Goal: Find specific page/section: Find specific page/section

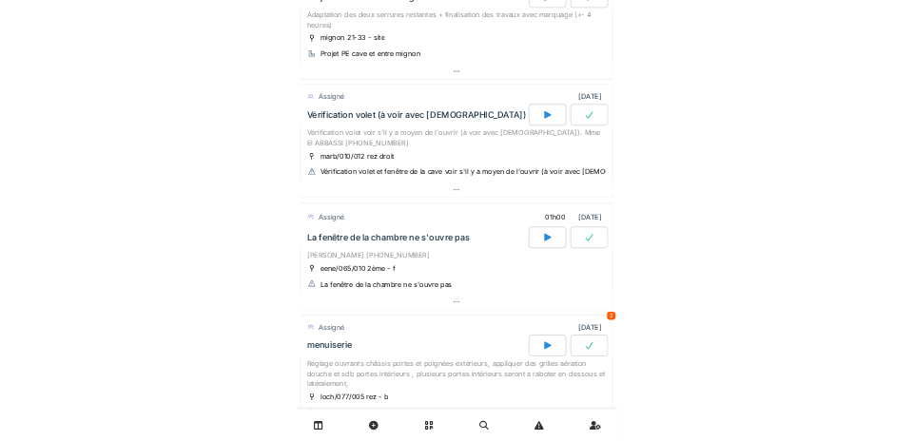
scroll to position [403, 0]
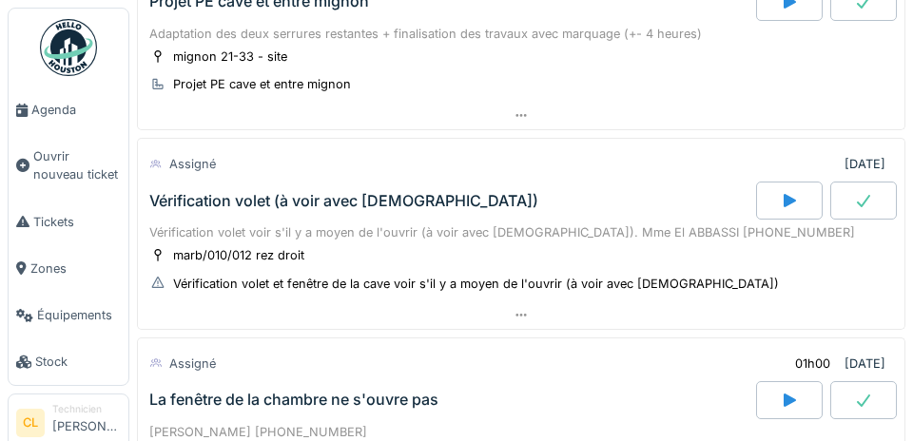
click at [63, 110] on span "Agenda" at bounding box center [75, 110] width 89 height 18
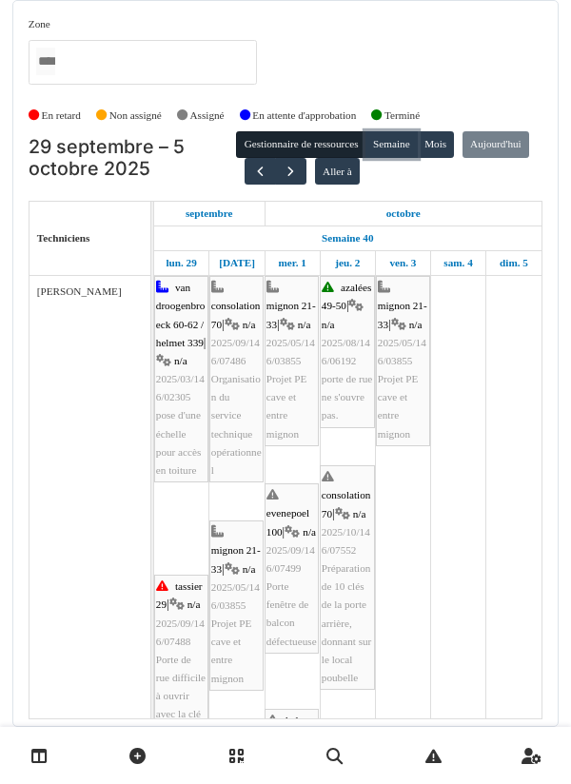
click at [395, 151] on button "Semaine" at bounding box center [391, 144] width 52 height 27
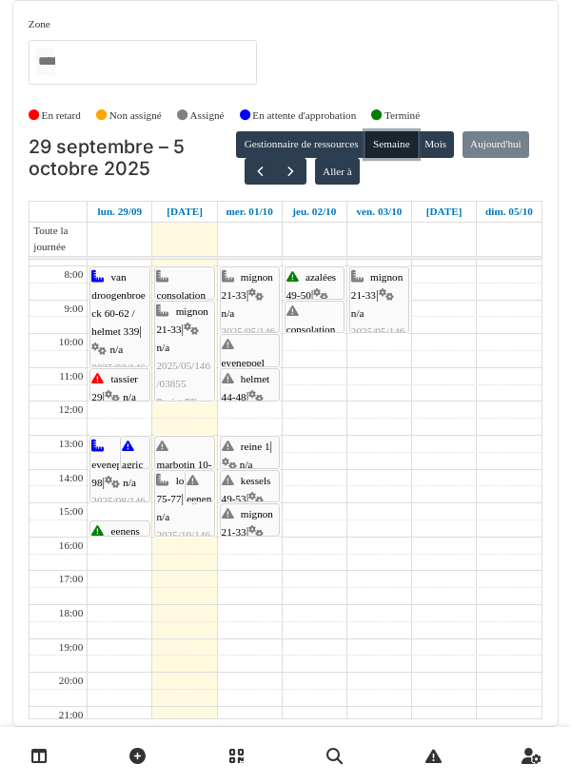
scroll to position [29, 0]
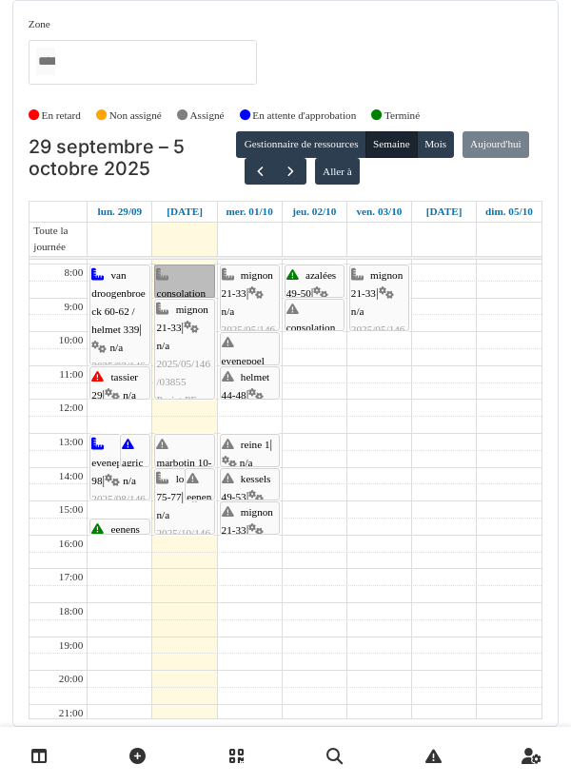
click at [189, 287] on link "consolation 70 | n/a 2025/09/146/07486 Organisation du service technique opérat…" at bounding box center [184, 280] width 60 height 33
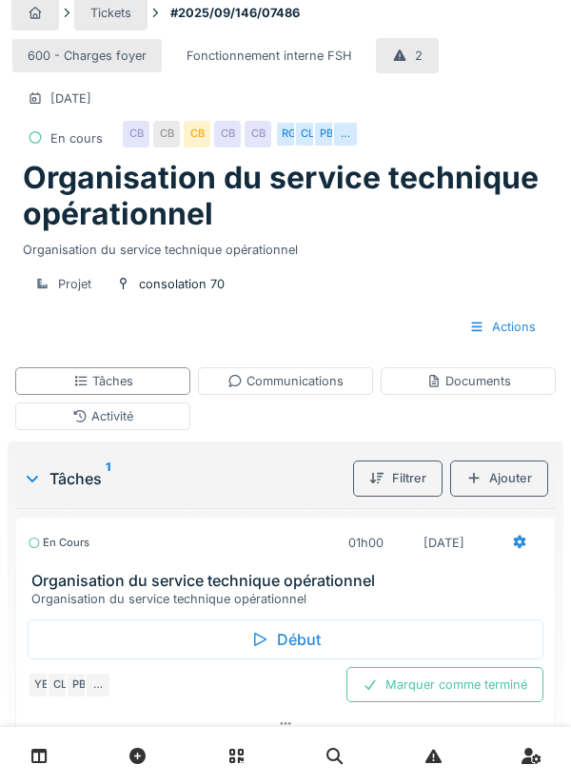
scroll to position [13, 0]
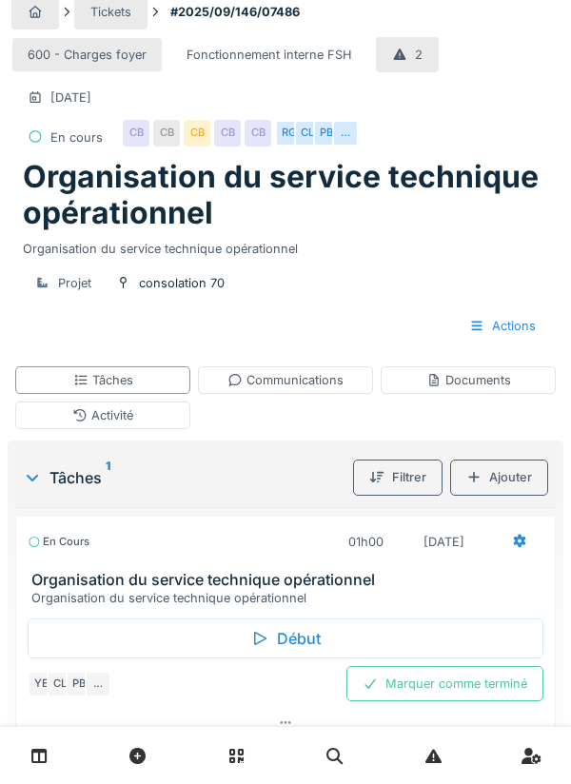
click at [299, 635] on div "Début" at bounding box center [285, 638] width 515 height 40
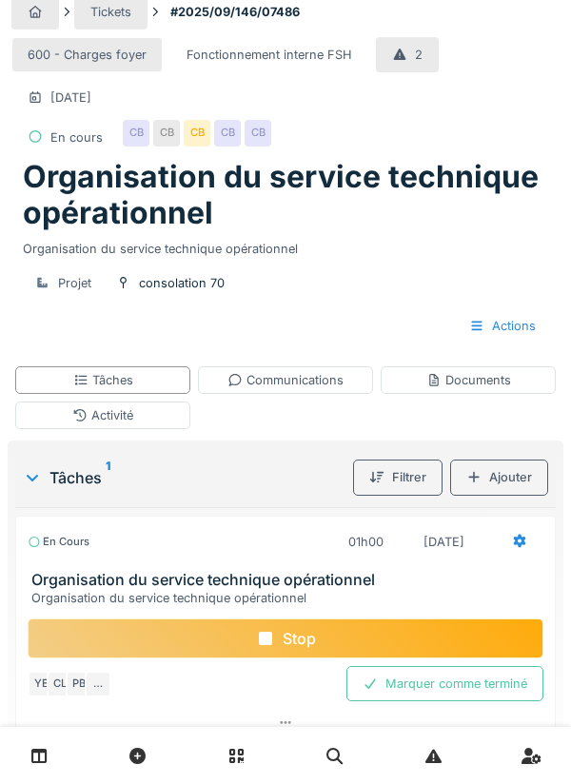
scroll to position [29, 0]
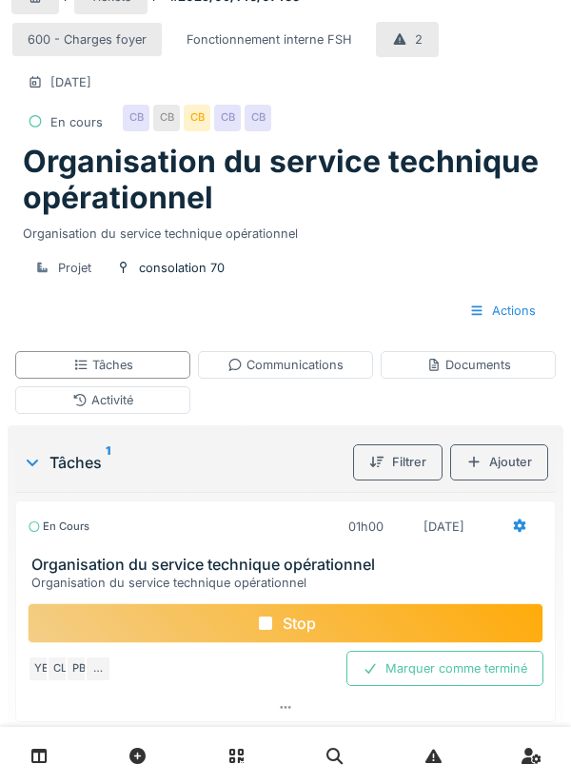
click at [294, 372] on div "Communications" at bounding box center [285, 365] width 116 height 18
